Goal: Find contact information: Find contact information

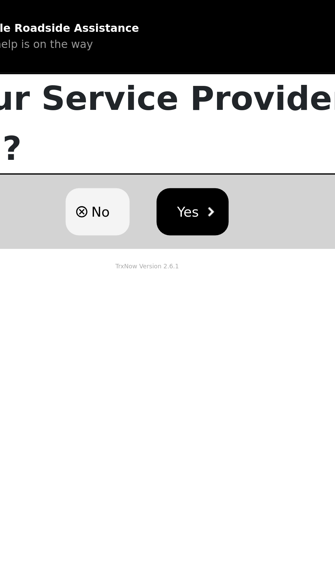
click at [140, 102] on span "No" at bounding box center [143, 107] width 9 height 10
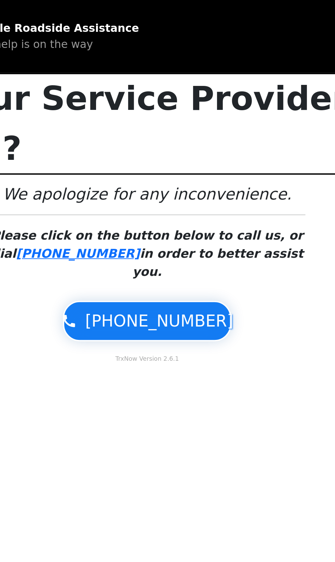
click at [185, 157] on span "[PHONE_NUMBER]" at bounding box center [173, 163] width 75 height 12
